Goal: Entertainment & Leisure: Consume media (video, audio)

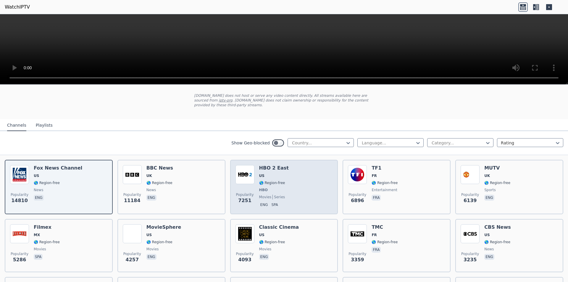
scroll to position [30, 0]
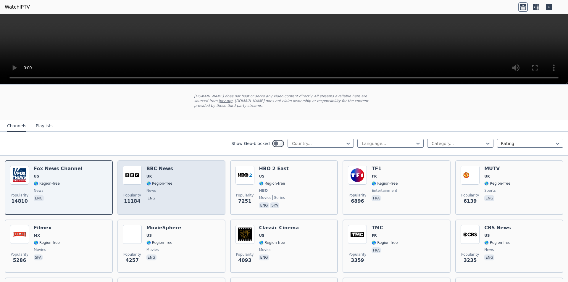
click at [168, 166] on h6 "BBC News" at bounding box center [159, 169] width 27 height 6
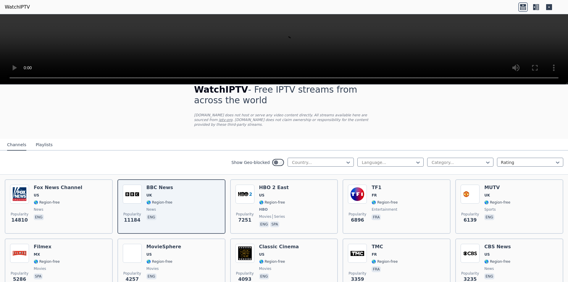
scroll to position [0, 0]
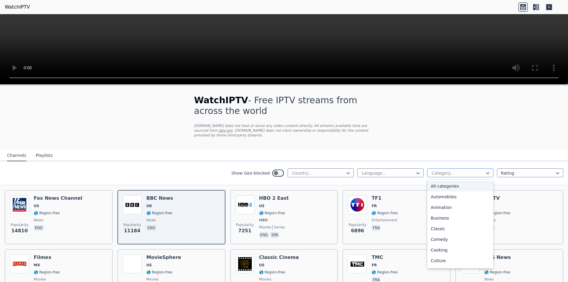
click at [434, 170] on div at bounding box center [458, 173] width 54 height 6
click at [512, 170] on div at bounding box center [528, 173] width 54 height 6
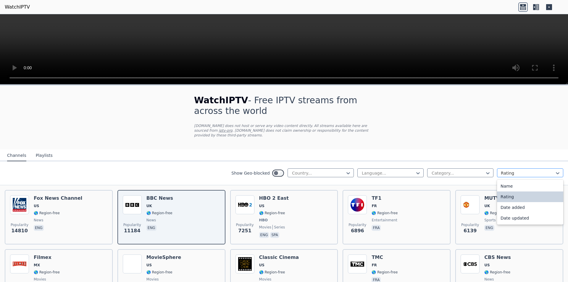
click at [512, 170] on div at bounding box center [528, 173] width 54 height 6
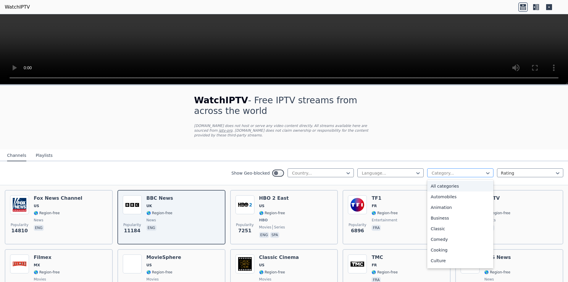
click at [466, 171] on div at bounding box center [458, 173] width 54 height 6
click at [436, 217] on div "Lifestyle" at bounding box center [460, 222] width 66 height 11
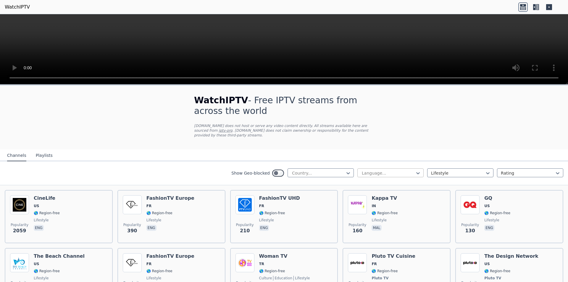
click at [400, 170] on div at bounding box center [388, 173] width 54 height 6
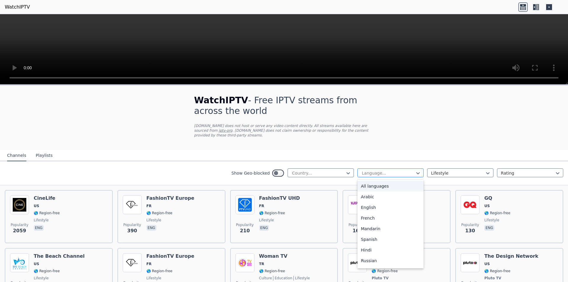
click at [400, 170] on div at bounding box center [388, 173] width 54 height 6
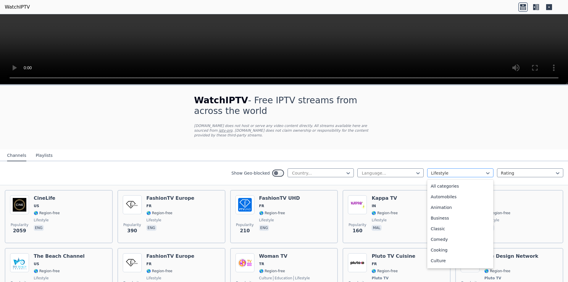
click at [446, 170] on div at bounding box center [458, 173] width 54 height 6
click at [437, 256] on div "Lifestyle" at bounding box center [460, 259] width 66 height 11
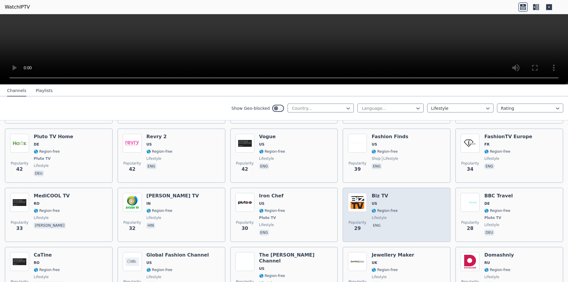
scroll to position [444, 0]
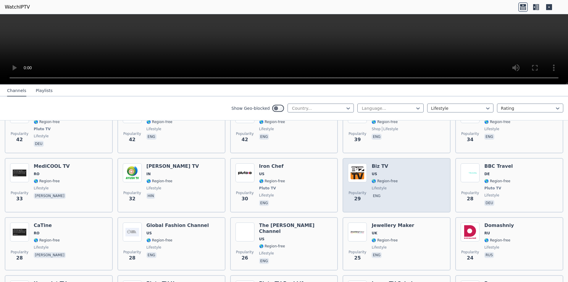
click at [355, 168] on img at bounding box center [357, 172] width 19 height 19
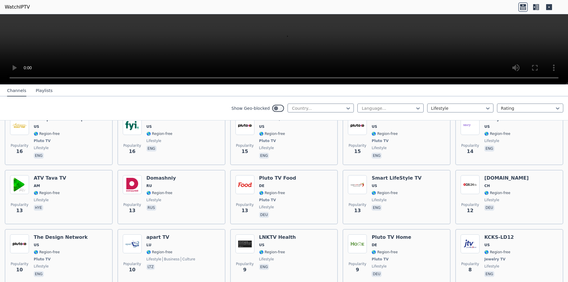
scroll to position [867, 0]
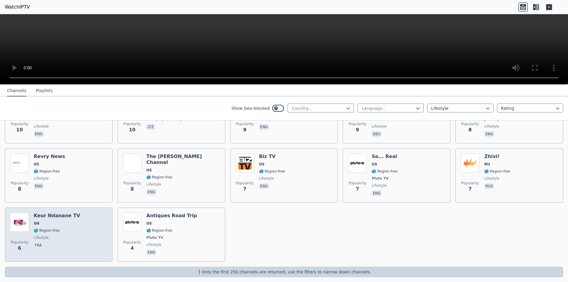
click at [68, 215] on div "Keur Ndanane TV SN 🌎 Region-free lifestyle fra" at bounding box center [57, 235] width 46 height 44
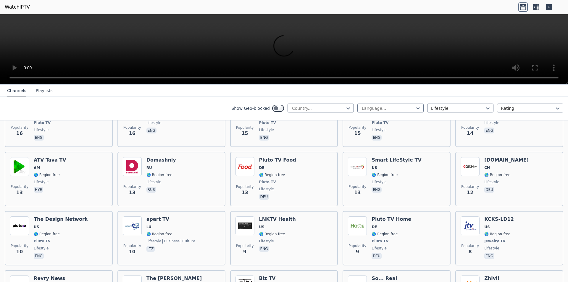
scroll to position [719, 0]
